Goal: Browse casually

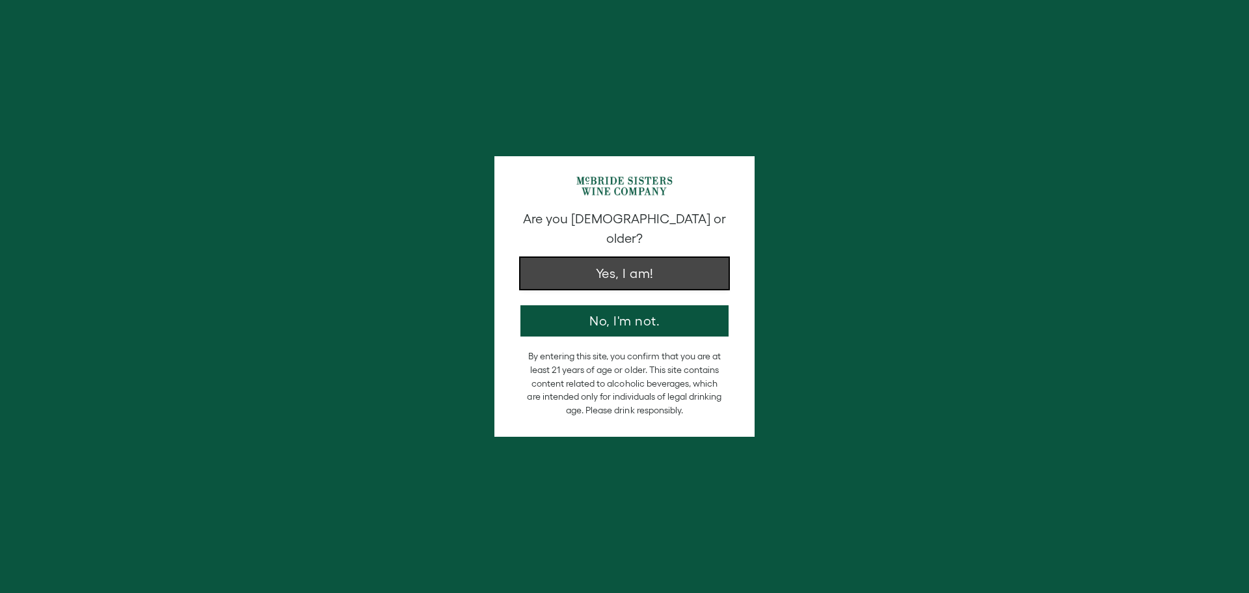
click at [546, 263] on button "Yes, I am!" at bounding box center [624, 273] width 208 height 31
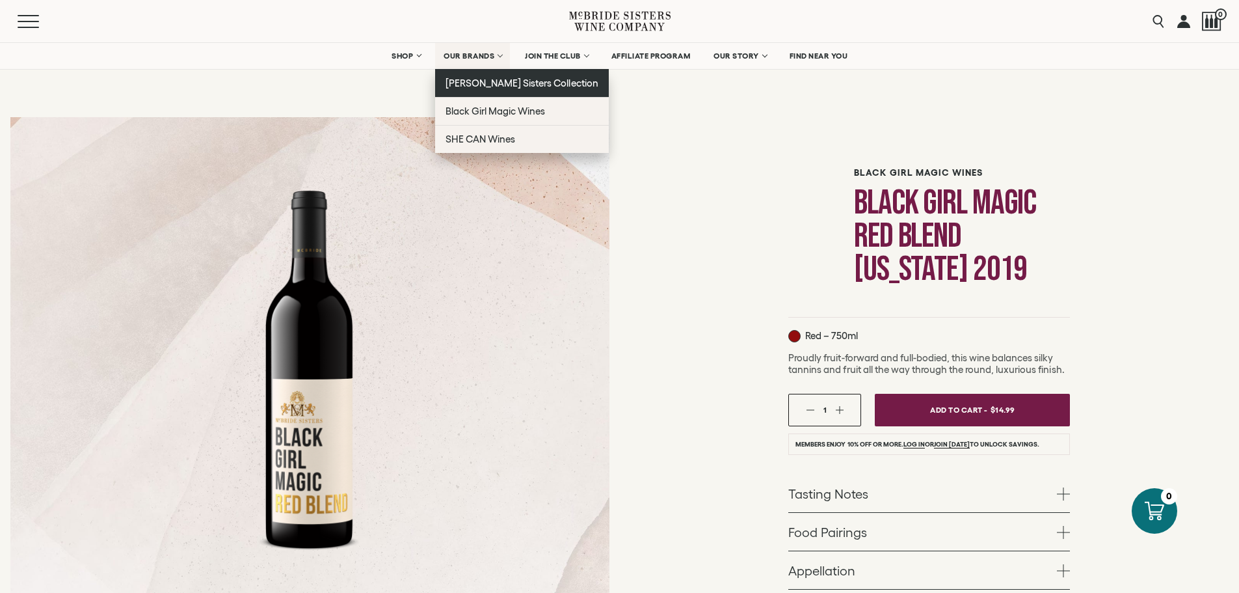
click at [446, 88] on span "[PERSON_NAME] Sisters Collection" at bounding box center [522, 82] width 153 height 11
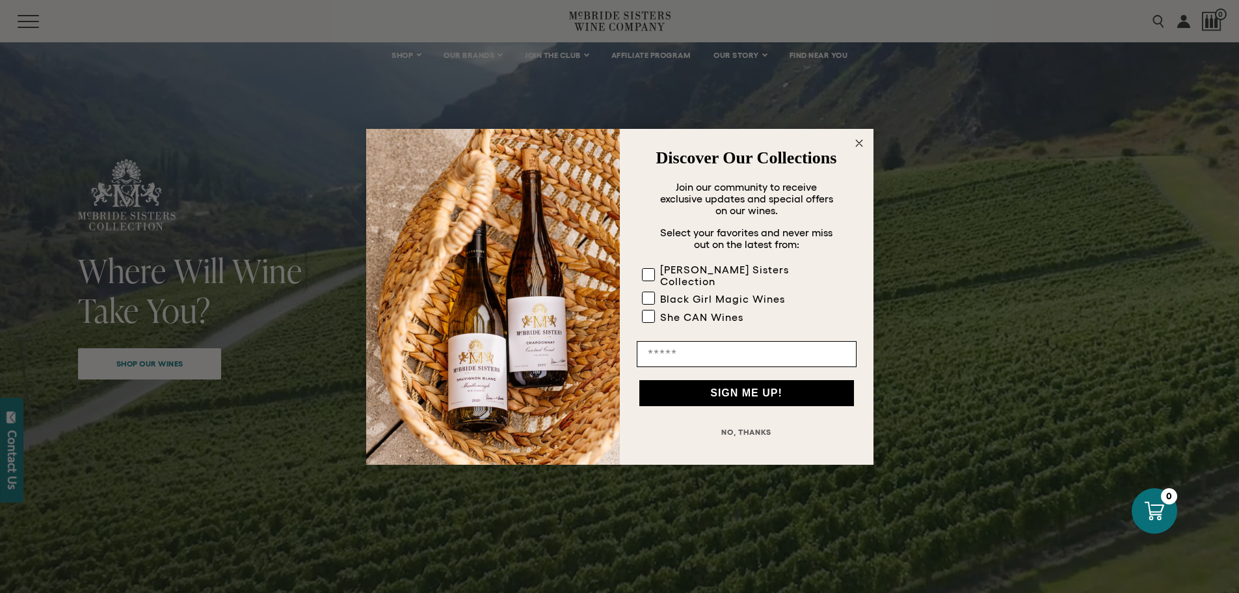
click at [860, 140] on icon "Close dialog" at bounding box center [859, 143] width 7 height 7
